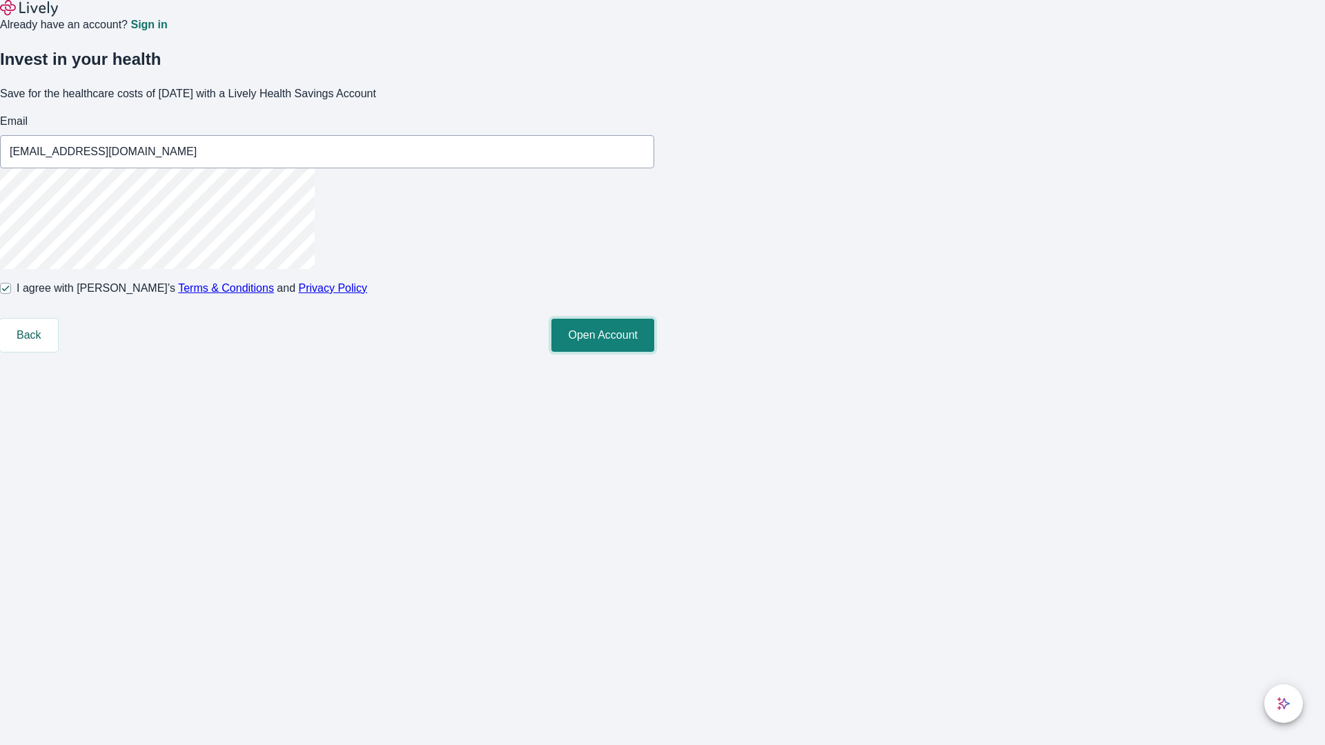
click at [654, 352] on button "Open Account" at bounding box center [602, 335] width 103 height 33
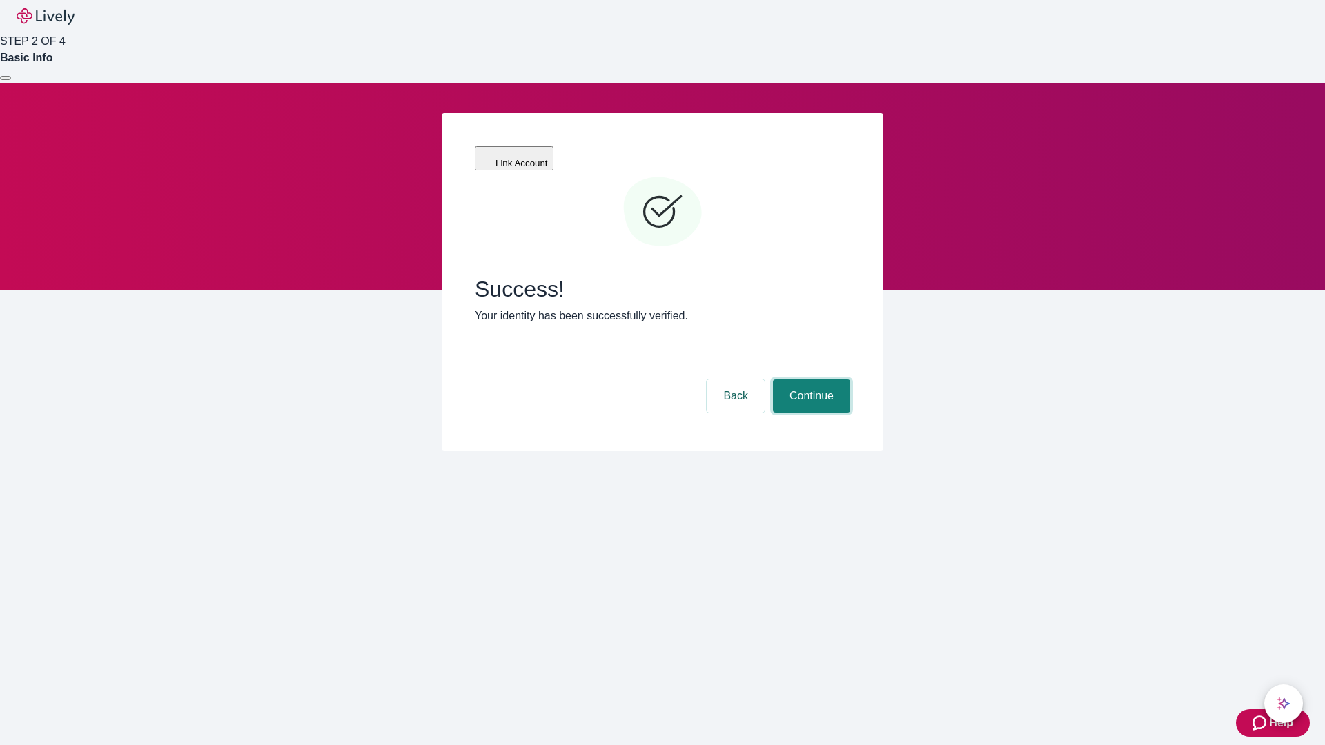
click at [809, 379] on button "Continue" at bounding box center [811, 395] width 77 height 33
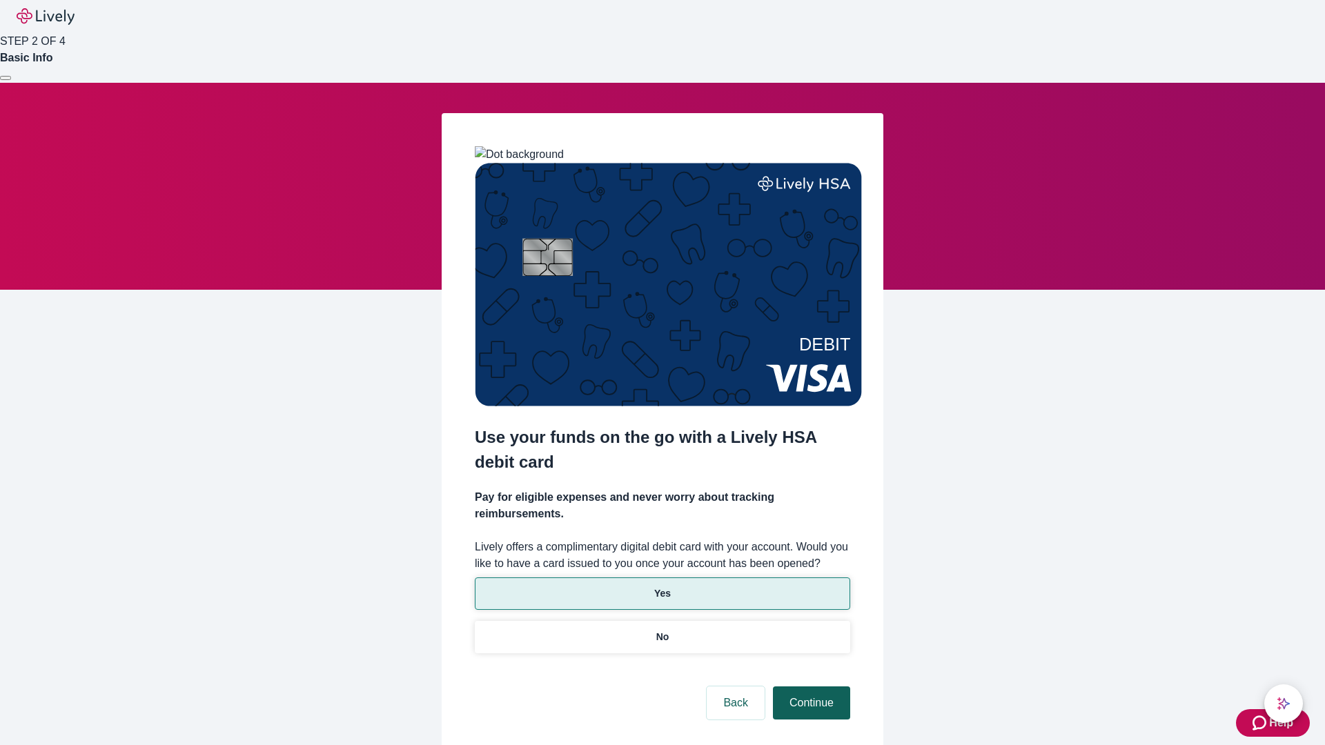
click at [662, 630] on p "No" at bounding box center [662, 637] width 13 height 14
click at [809, 686] on button "Continue" at bounding box center [811, 702] width 77 height 33
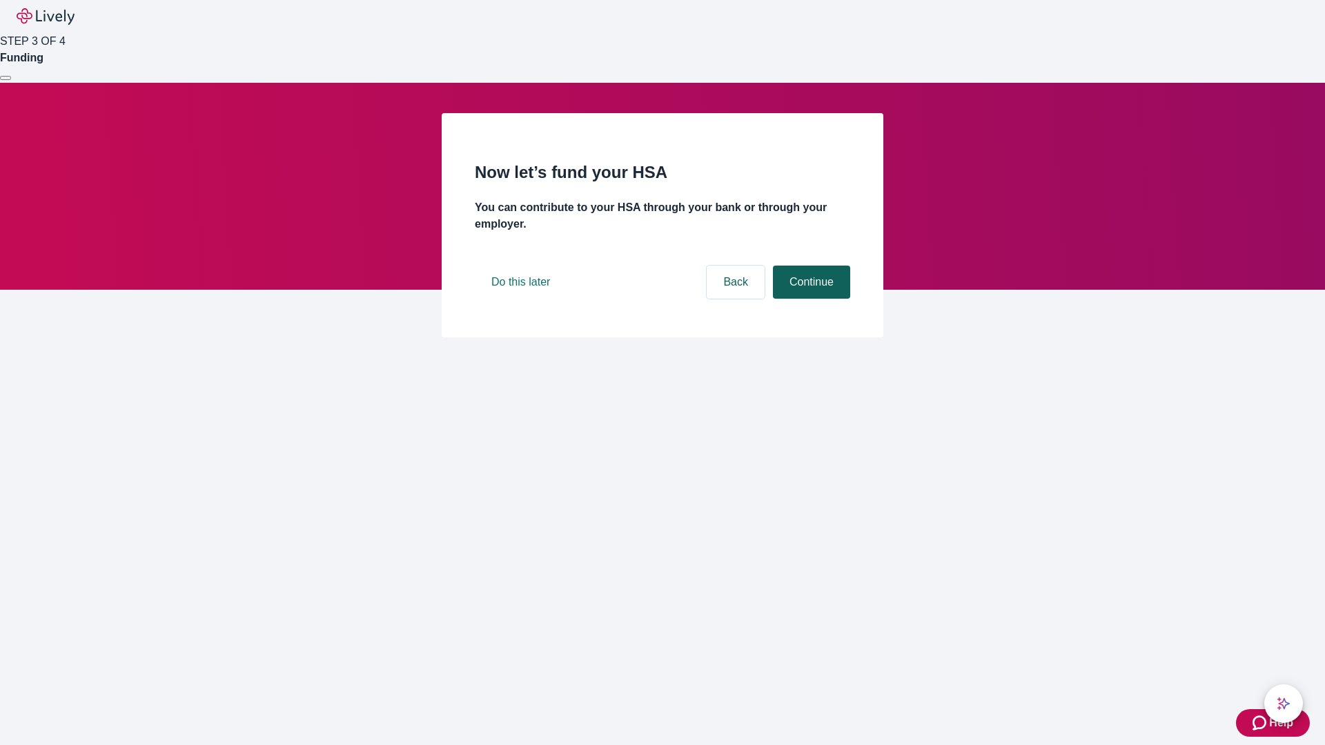
click at [809, 299] on button "Continue" at bounding box center [811, 282] width 77 height 33
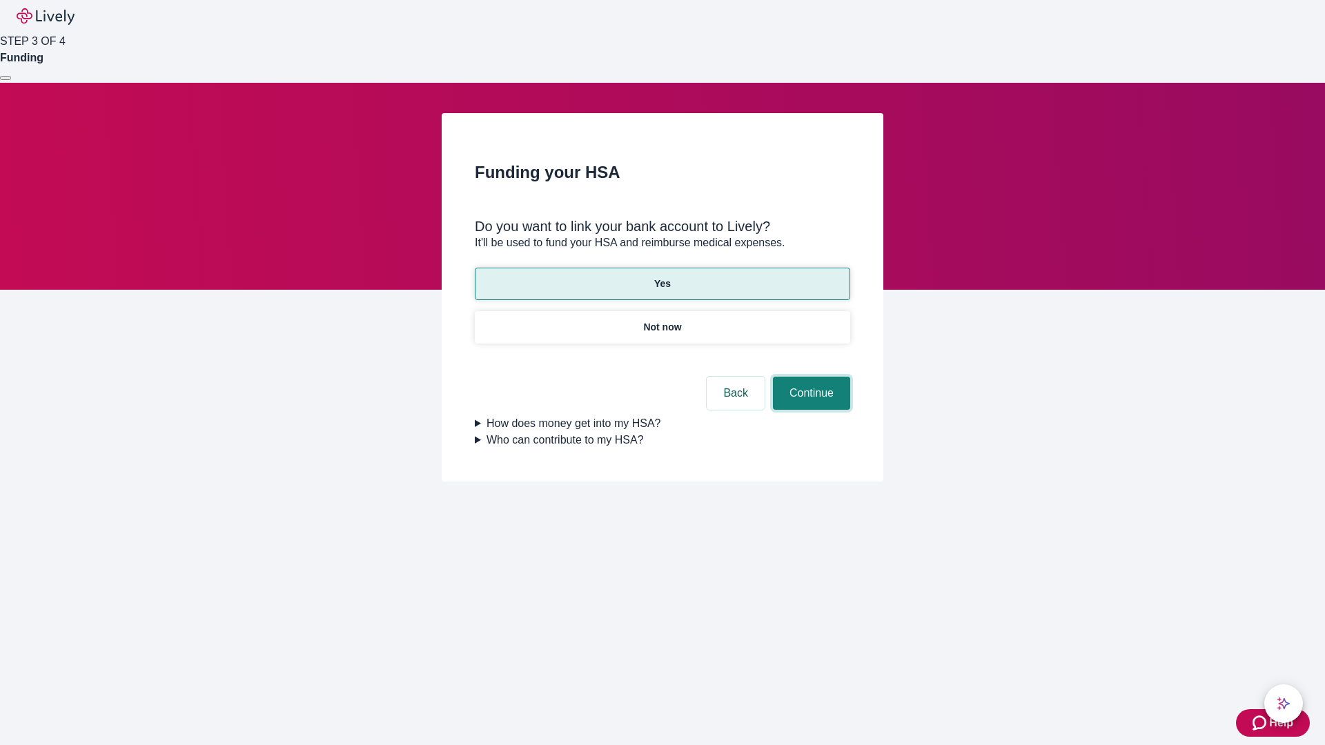
click at [809, 377] on button "Continue" at bounding box center [811, 393] width 77 height 33
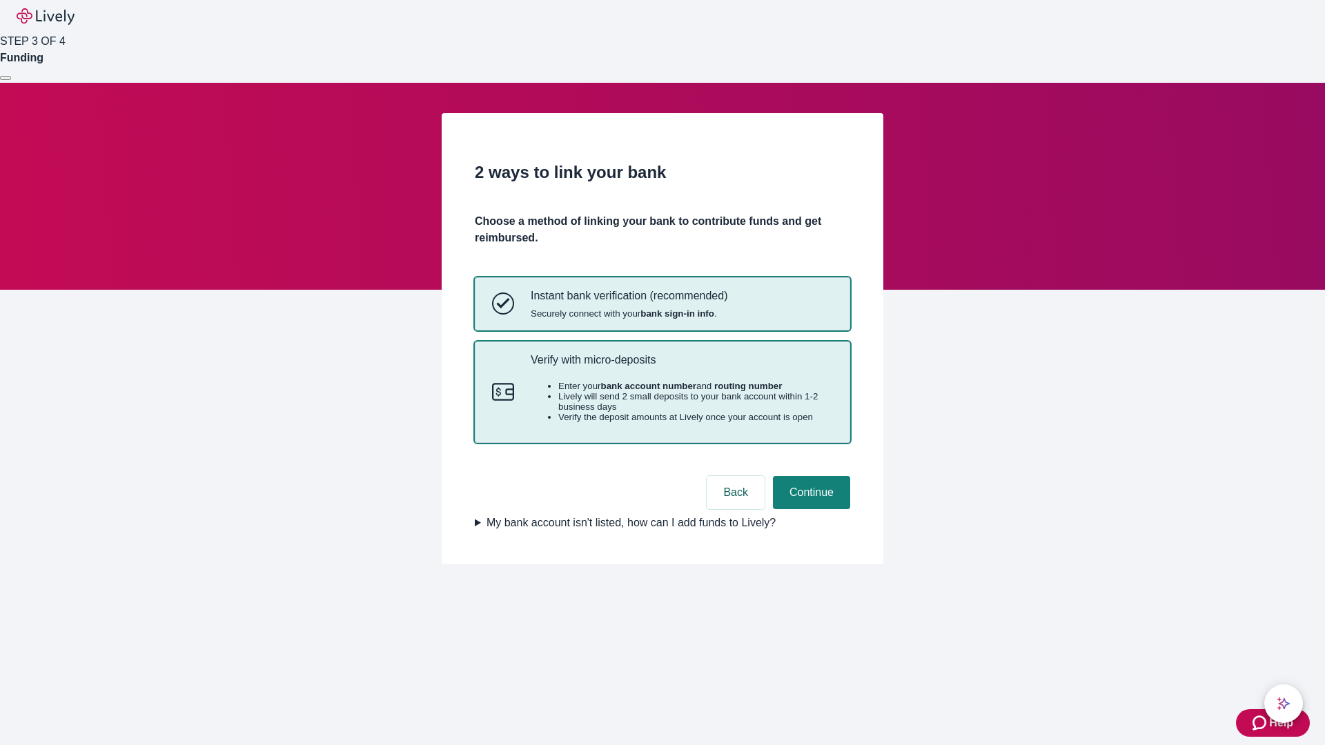
click at [681, 366] on p "Verify with micro-deposits" at bounding box center [682, 359] width 302 height 13
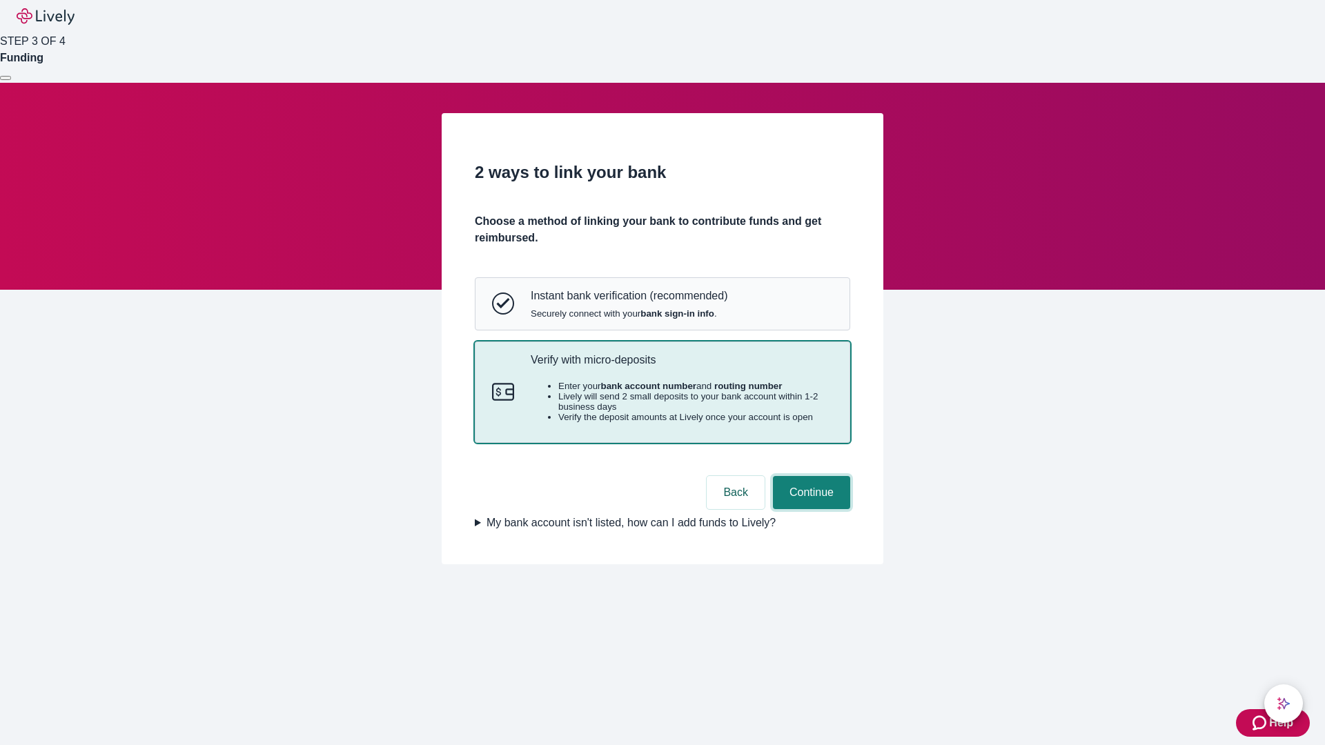
click at [809, 509] on button "Continue" at bounding box center [811, 492] width 77 height 33
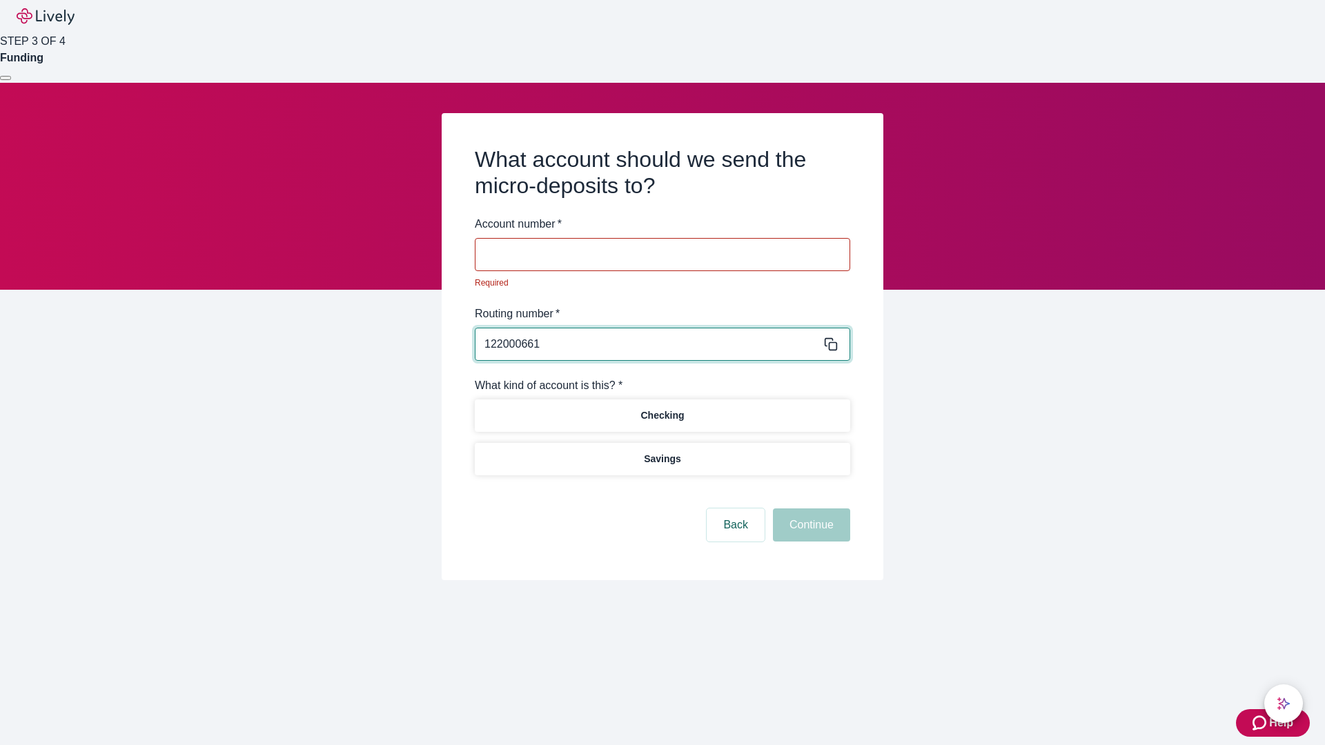
type input "122000661"
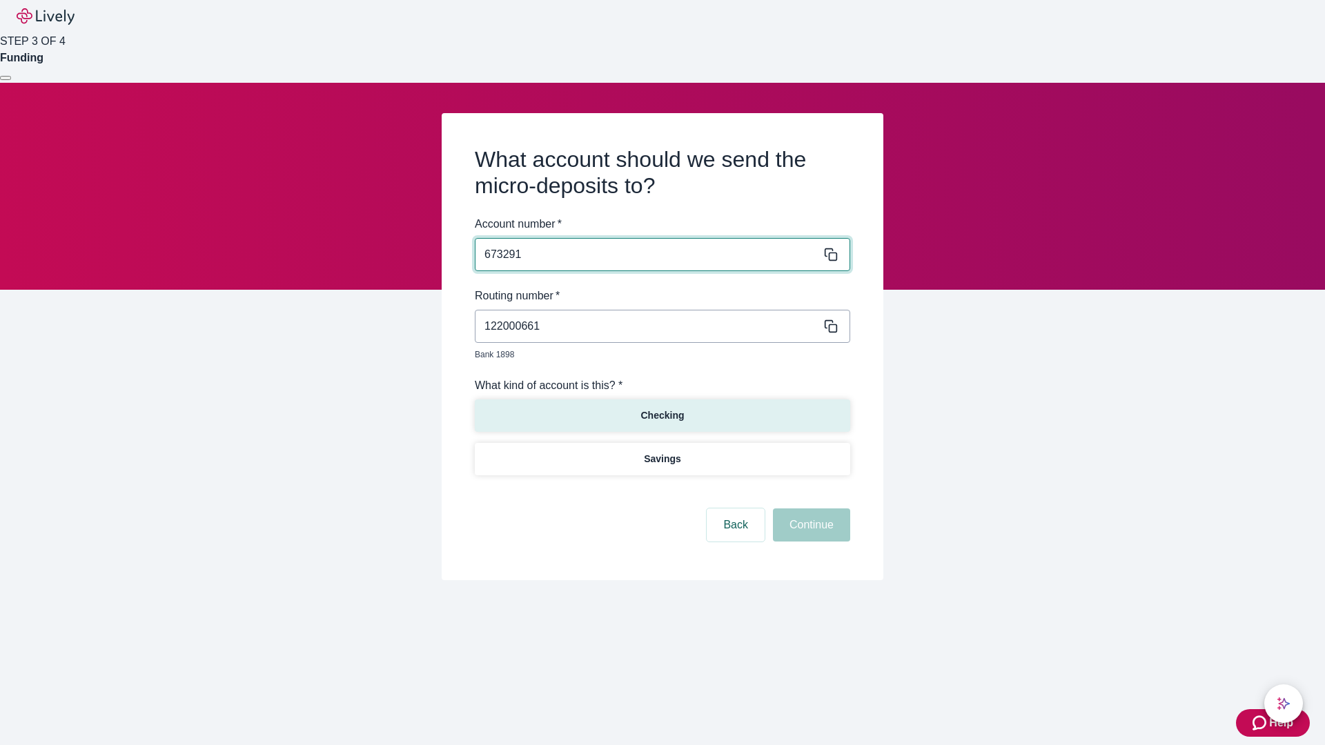
type input "673291"
click at [662, 408] on p "Checking" at bounding box center [661, 415] width 43 height 14
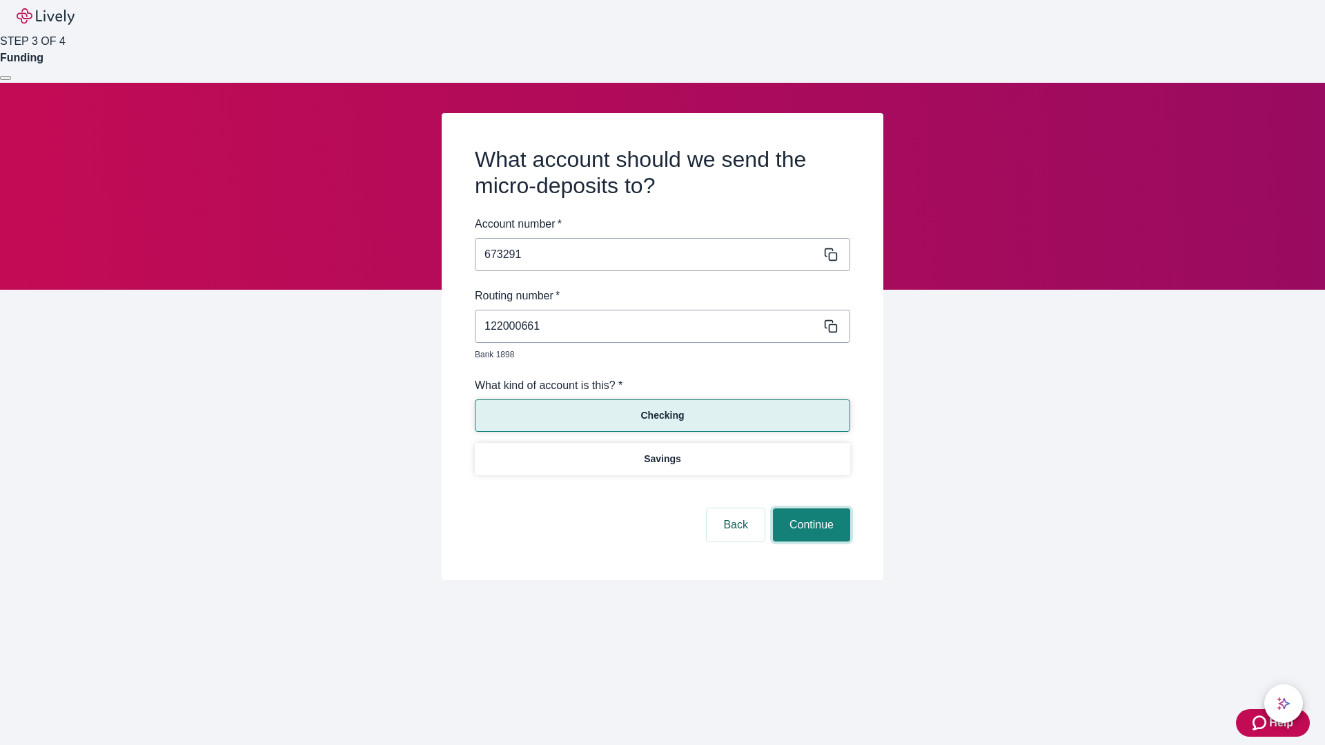
click at [809, 509] on button "Continue" at bounding box center [811, 524] width 77 height 33
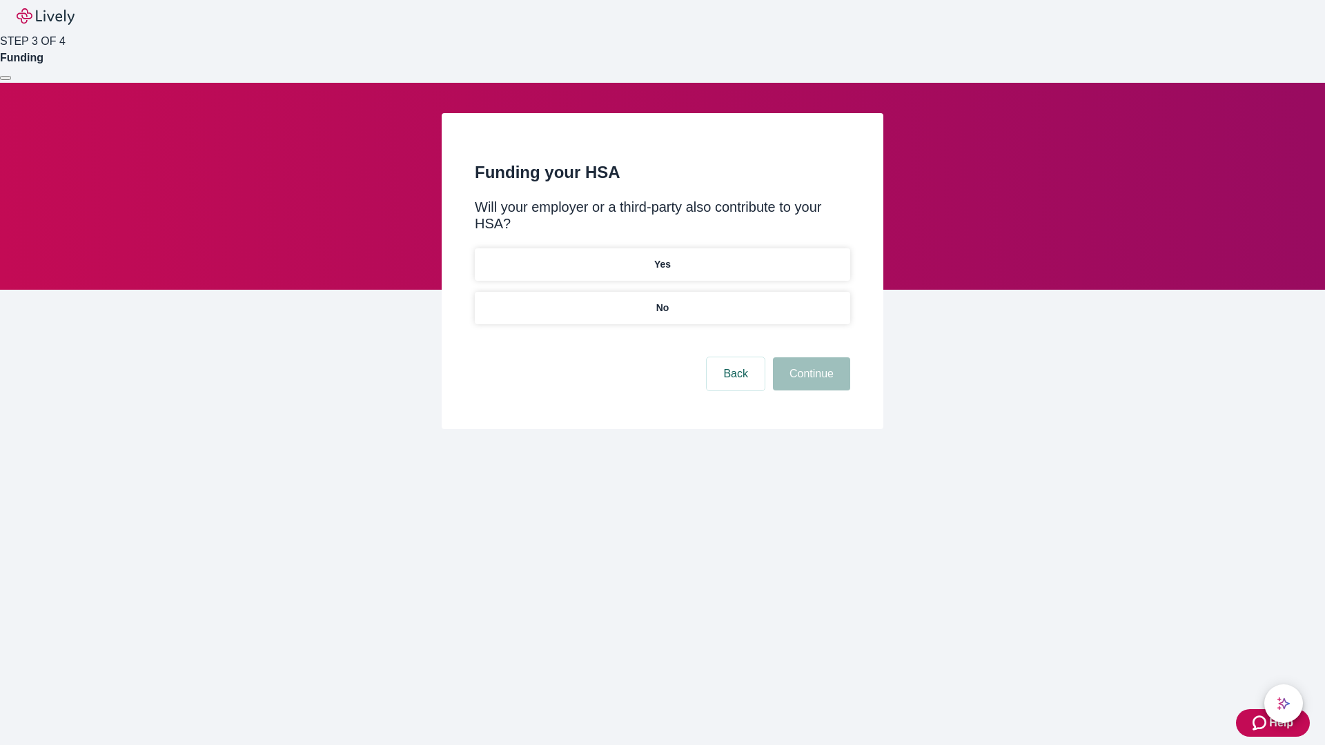
click at [662, 301] on p "No" at bounding box center [662, 308] width 13 height 14
click at [809, 357] on button "Continue" at bounding box center [811, 373] width 77 height 33
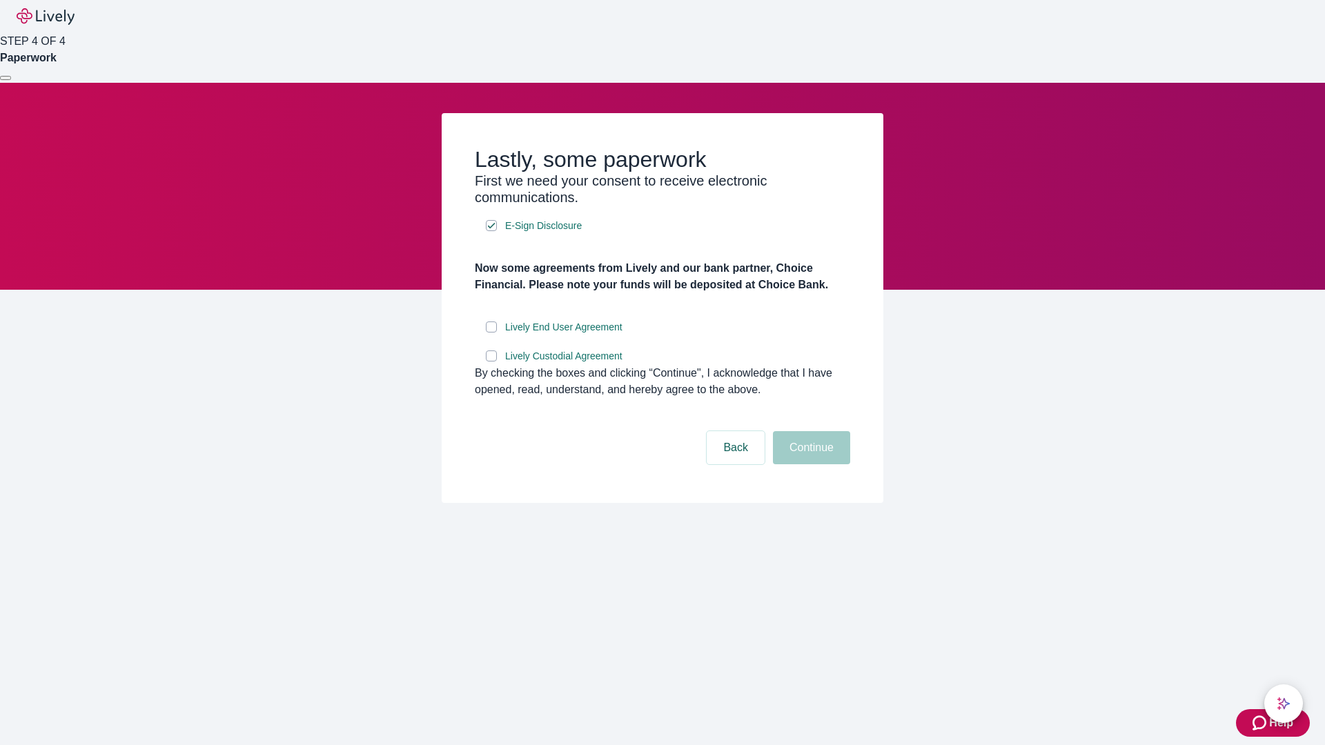
click at [491, 333] on input "Lively End User Agreement" at bounding box center [491, 326] width 11 height 11
checkbox input "true"
click at [491, 362] on input "Lively Custodial Agreement" at bounding box center [491, 355] width 11 height 11
checkbox input "true"
click at [809, 464] on button "Continue" at bounding box center [811, 447] width 77 height 33
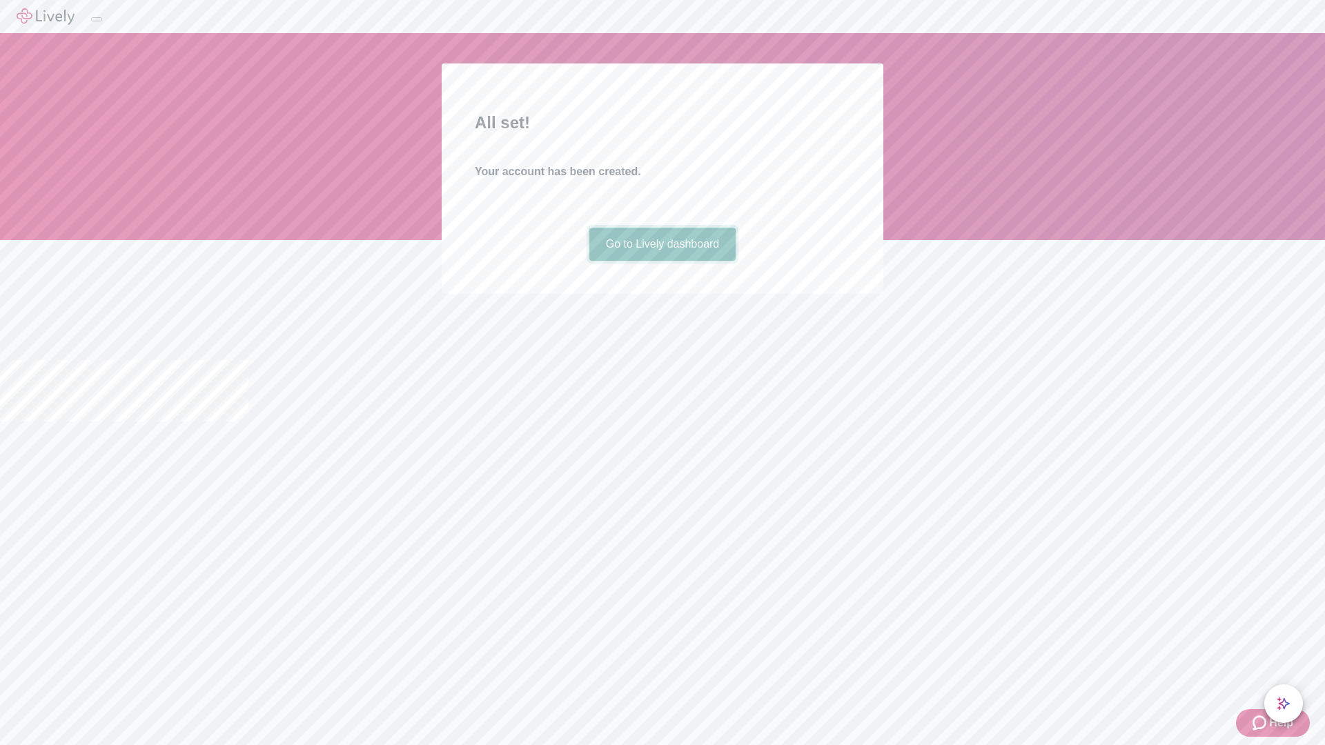
click at [662, 261] on link "Go to Lively dashboard" at bounding box center [662, 244] width 147 height 33
